Goal: Task Accomplishment & Management: Use online tool/utility

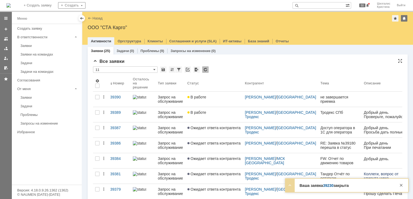
click at [237, 67] on div "* 11" at bounding box center [247, 69] width 309 height 7
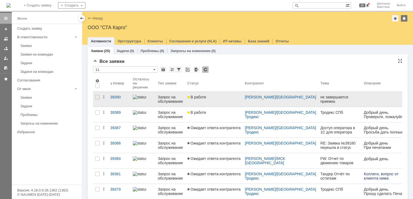
click at [231, 100] on link "В работе" at bounding box center [214, 98] width 58 height 15
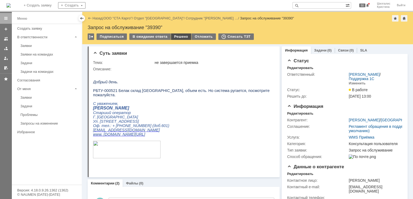
click at [180, 37] on div "Решено" at bounding box center [181, 36] width 20 height 6
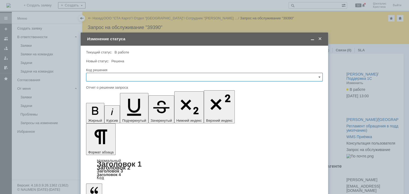
click at [114, 76] on input "text" at bounding box center [204, 77] width 237 height 9
drag, startPoint x: 102, startPoint y: 150, endPoint x: 101, endPoint y: 140, distance: 10.2
click at [102, 150] on div "Решено" at bounding box center [204, 149] width 236 height 9
type input "Решено"
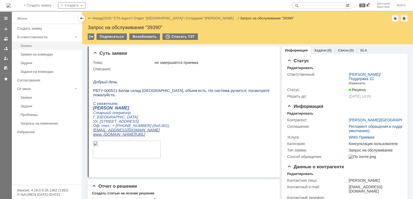
click at [22, 44] on div "Заявки" at bounding box center [49, 46] width 58 height 4
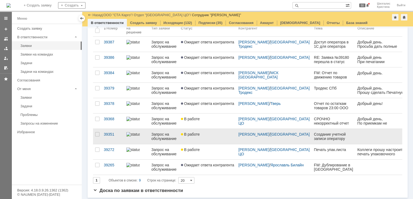
click at [213, 136] on link "В работе" at bounding box center [208, 136] width 58 height 15
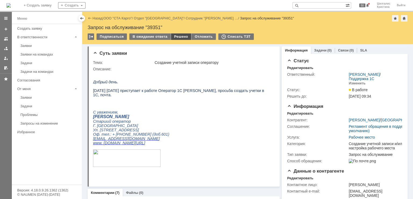
click at [180, 36] on div "Решено" at bounding box center [181, 36] width 20 height 6
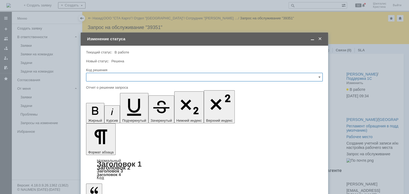
click at [144, 77] on input "text" at bounding box center [204, 77] width 237 height 9
click at [111, 147] on span "Решено" at bounding box center [205, 149] width 230 height 4
drag, startPoint x: 120, startPoint y: 1550, endPoint x: 112, endPoint y: 1549, distance: 7.3
type input "Решено"
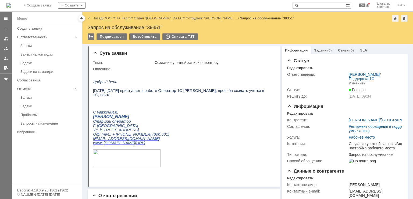
click at [126, 17] on link "ООО "СТА Карго"" at bounding box center [118, 18] width 29 height 4
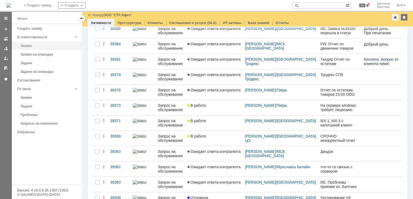
click at [37, 42] on link "Заявки" at bounding box center [49, 45] width 62 height 8
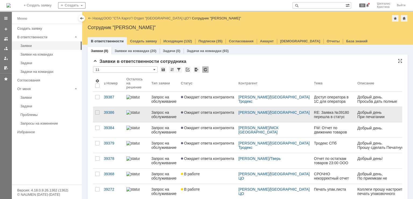
click at [208, 116] on link "Ожидает ответа контрагента" at bounding box center [208, 114] width 58 height 15
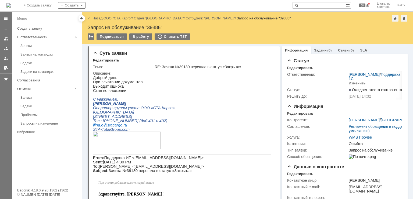
drag, startPoint x: 289, startPoint y: 145, endPoint x: 175, endPoint y: 153, distance: 114.0
click at [116, 19] on link "ООО "СТА Карго"" at bounding box center [118, 18] width 29 height 4
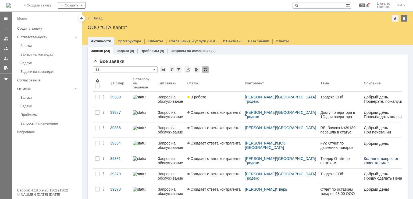
click at [313, 6] on input "text" at bounding box center [319, 5] width 53 height 6
type input "[PERSON_NAME]"
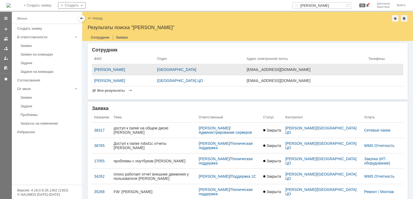
click at [136, 72] on td "[PERSON_NAME]" at bounding box center [123, 69] width 63 height 11
click at [130, 70] on div "[PERSON_NAME]" at bounding box center [123, 69] width 59 height 4
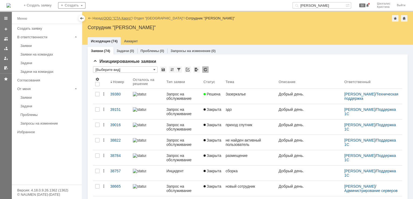
click at [120, 17] on link "ООО "СТА Карго"" at bounding box center [118, 18] width 29 height 4
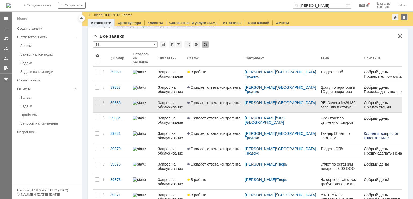
click at [222, 104] on span "Ожидает ответа контрагента" at bounding box center [213, 102] width 53 height 4
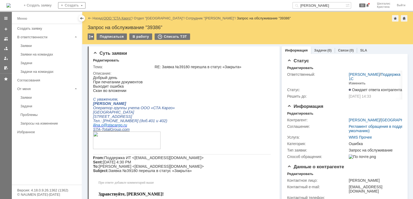
click at [120, 16] on link "ООО "СТА Карго"" at bounding box center [118, 18] width 29 height 4
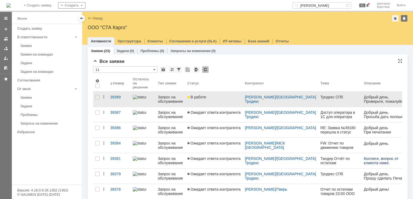
click at [215, 99] on link "В работе" at bounding box center [214, 98] width 58 height 15
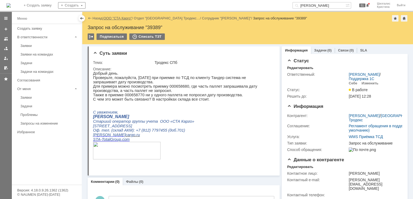
click at [113, 17] on link "ООО "СТА Карго"" at bounding box center [118, 18] width 29 height 4
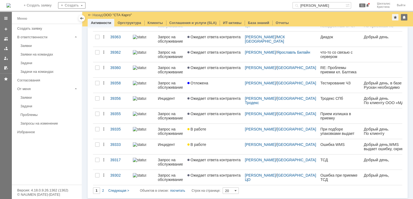
click at [232, 187] on input "20" at bounding box center [231, 190] width 16 height 6
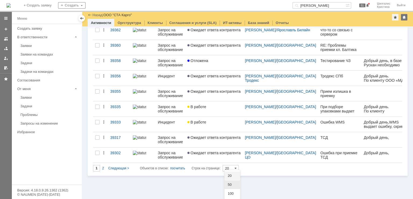
click at [232, 187] on div "50" at bounding box center [233, 184] width 16 height 9
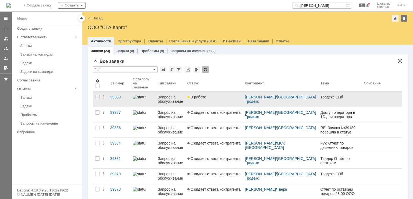
type input "50"
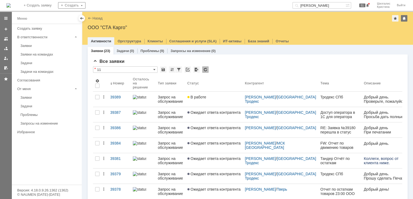
click at [153, 54] on div "Проблемы (9)" at bounding box center [152, 51] width 30 height 8
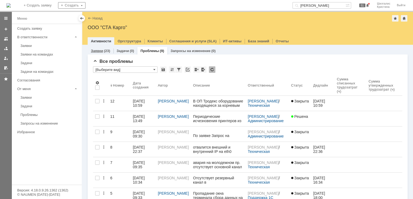
click at [97, 50] on link "Заявки" at bounding box center [97, 51] width 12 height 4
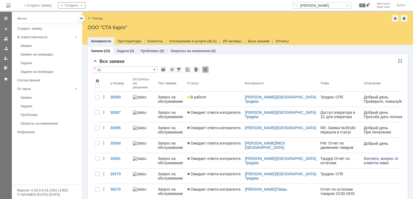
click at [140, 62] on div "Все заявки" at bounding box center [247, 61] width 309 height 5
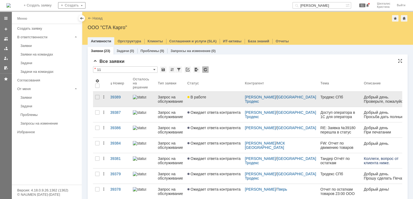
click at [223, 102] on link "В работе" at bounding box center [214, 98] width 58 height 15
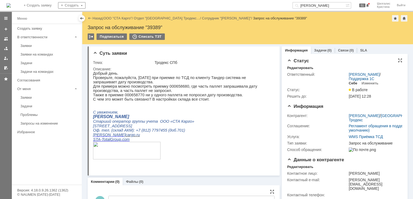
click at [352, 83] on div "Себе" at bounding box center [353, 83] width 9 height 4
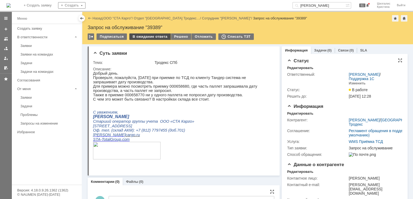
click at [154, 35] on div "В ожидание ответа" at bounding box center [149, 36] width 41 height 6
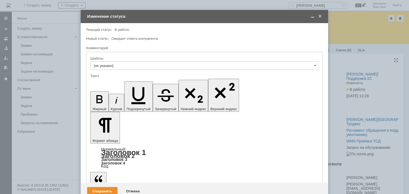
drag, startPoint x: 123, startPoint y: 1486, endPoint x: 236, endPoint y: 1566, distance: 138.1
click at [98, 187] on div "Сохранить" at bounding box center [102, 191] width 30 height 9
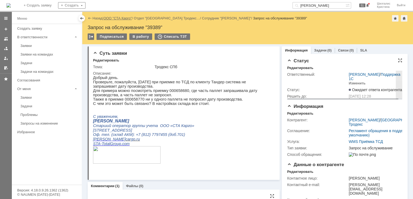
click at [124, 20] on link "ООО "СТА Карго"" at bounding box center [118, 18] width 29 height 4
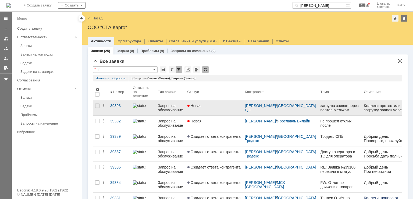
click at [209, 106] on div "Новая" at bounding box center [213, 105] width 53 height 4
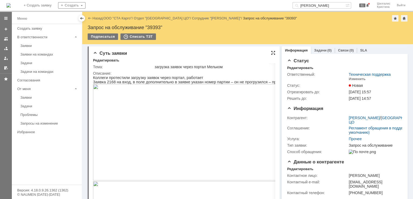
click at [271, 52] on div at bounding box center [273, 53] width 4 height 4
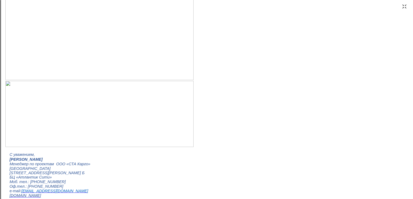
scroll to position [95, 0]
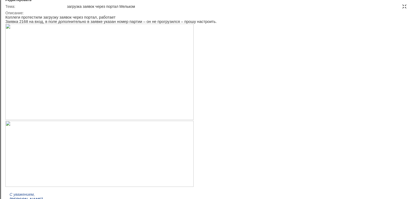
click at [68, 81] on img at bounding box center [99, 72] width 188 height 96
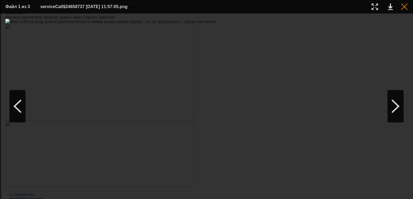
click at [406, 6] on div at bounding box center [404, 6] width 6 height 6
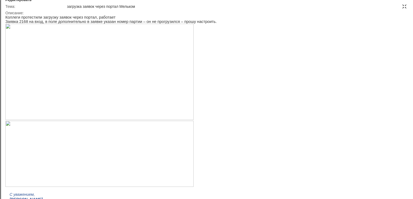
scroll to position [5, 0]
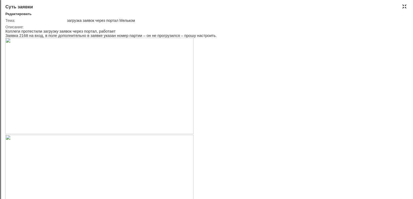
click at [406, 8] on div at bounding box center [404, 6] width 4 height 4
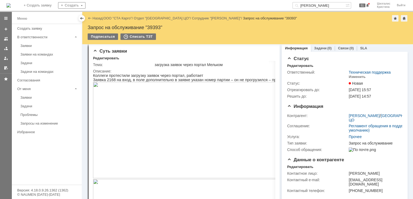
drag, startPoint x: 270, startPoint y: -1, endPoint x: 198, endPoint y: -2, distance: 71.8
click at [198, 0] on html "Идет загрузка, пожалуйста, подождите. На домашнюю + Создать заявку Создать [PER…" at bounding box center [206, 99] width 413 height 199
type input "melkom"
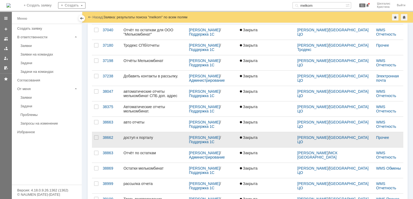
click at [159, 142] on link "доступ к порталу" at bounding box center [153, 139] width 65 height 15
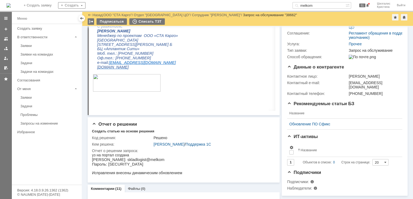
drag, startPoint x: 139, startPoint y: 157, endPoint x: 132, endPoint y: 157, distance: 6.7
click at [132, 157] on p "[PERSON_NAME]: skladlogist@melkom" at bounding box center [137, 159] width 90 height 5
drag, startPoint x: 140, startPoint y: 158, endPoint x: 104, endPoint y: 160, distance: 35.8
click at [104, 160] on p "[PERSON_NAME]: skladlogist@melkom" at bounding box center [137, 159] width 90 height 5
copy p "skladlogist@melkom"
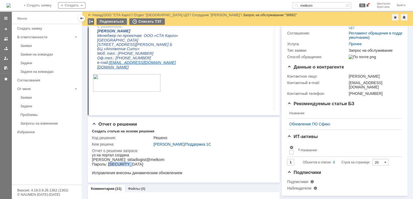
drag, startPoint x: 129, startPoint y: 164, endPoint x: 108, endPoint y: 164, distance: 21.5
click at [108, 164] on p "Пароль: [SECURITY_DATA]" at bounding box center [137, 163] width 90 height 5
copy p "mVn|/B=$i{"
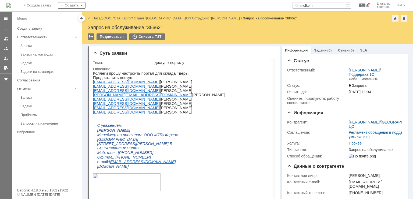
click at [115, 17] on link "ООО "СТА Карго"" at bounding box center [118, 18] width 29 height 4
